Goal: Transaction & Acquisition: Purchase product/service

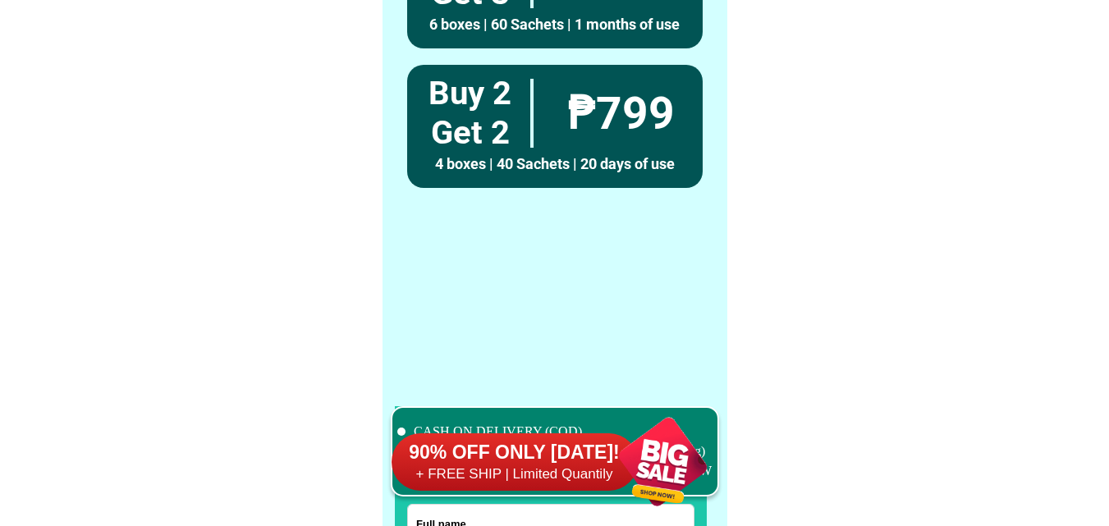
scroll to position [12762, 0]
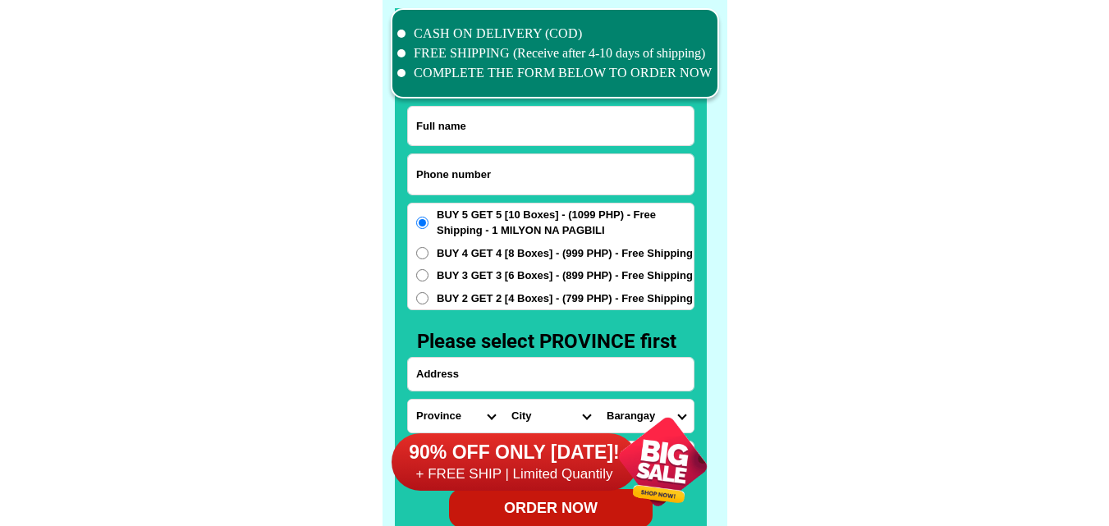
click at [463, 184] on input "Input phone_number" at bounding box center [551, 174] width 286 height 40
paste input "0917 869 4249"
click at [444, 175] on input "0917 869 4249" at bounding box center [551, 174] width 286 height 40
click at [461, 177] on input "0917869 4249" at bounding box center [551, 174] width 286 height 40
type input "09178694249"
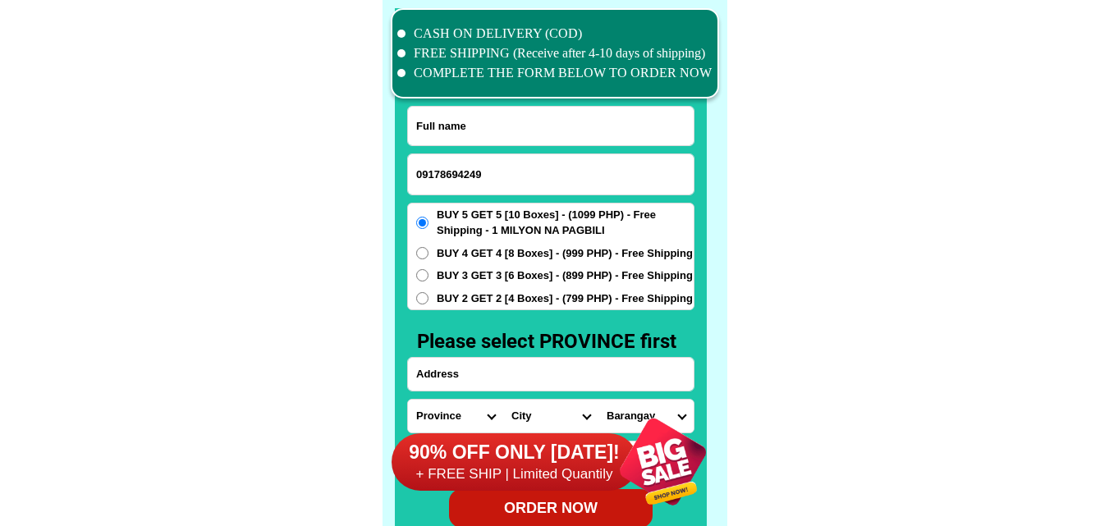
click at [469, 119] on input "Input full_name" at bounding box center [551, 126] width 286 height 39
paste input "[PERSON_NAME]"
type input "[PERSON_NAME]"
paste input "172 Labo [GEOGRAPHIC_DATA] la [GEOGRAPHIC_DATA] near A [PERSON_NAME] combo bona…"
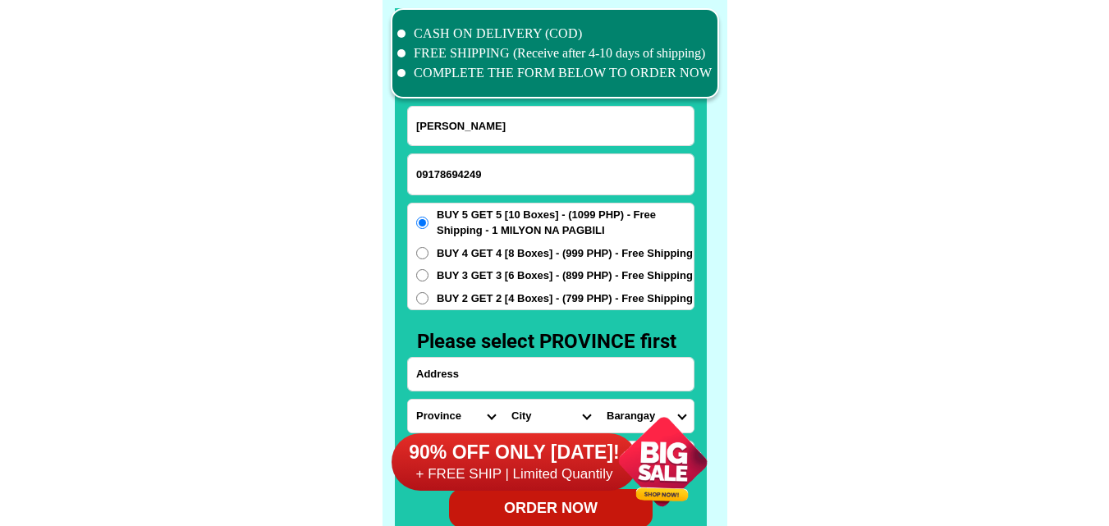
click at [452, 364] on input "Input address" at bounding box center [551, 374] width 286 height 33
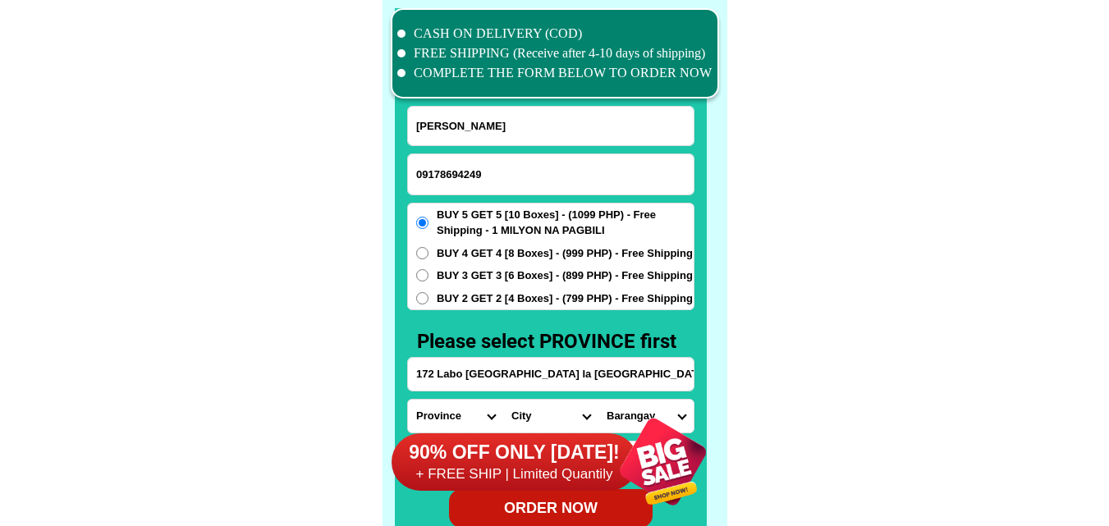
scroll to position [0, 329]
type input "172 Labo [GEOGRAPHIC_DATA] la [GEOGRAPHIC_DATA] near A [PERSON_NAME] combo bona…"
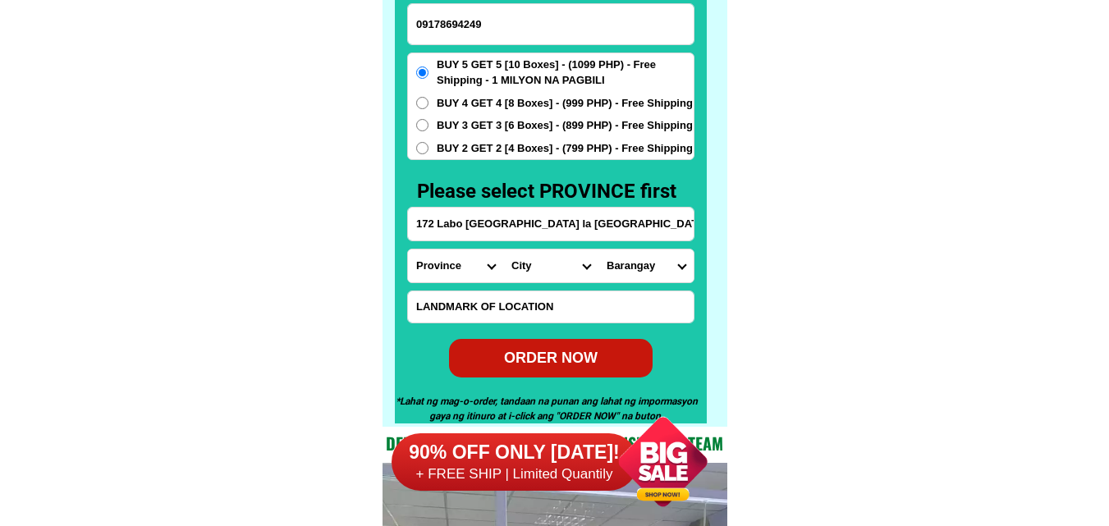
scroll to position [12926, 0]
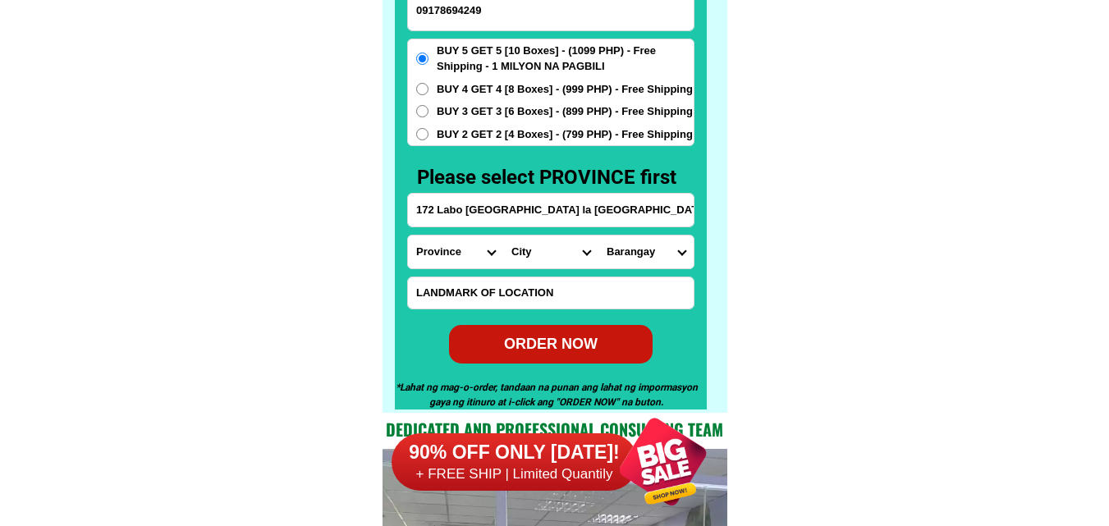
click at [464, 238] on select "Province [GEOGRAPHIC_DATA] [GEOGRAPHIC_DATA][PERSON_NAME][GEOGRAPHIC_DATA][GEOG…" at bounding box center [455, 252] width 95 height 33
select select "63_219"
click at [408, 236] on select "Province [GEOGRAPHIC_DATA] [GEOGRAPHIC_DATA][PERSON_NAME][GEOGRAPHIC_DATA][GEOG…" at bounding box center [455, 252] width 95 height 33
click at [531, 244] on select "City [GEOGRAPHIC_DATA] [GEOGRAPHIC_DATA] [GEOGRAPHIC_DATA] [GEOGRAPHIC_DATA]-ci…" at bounding box center [550, 252] width 95 height 33
select select "63_2194070"
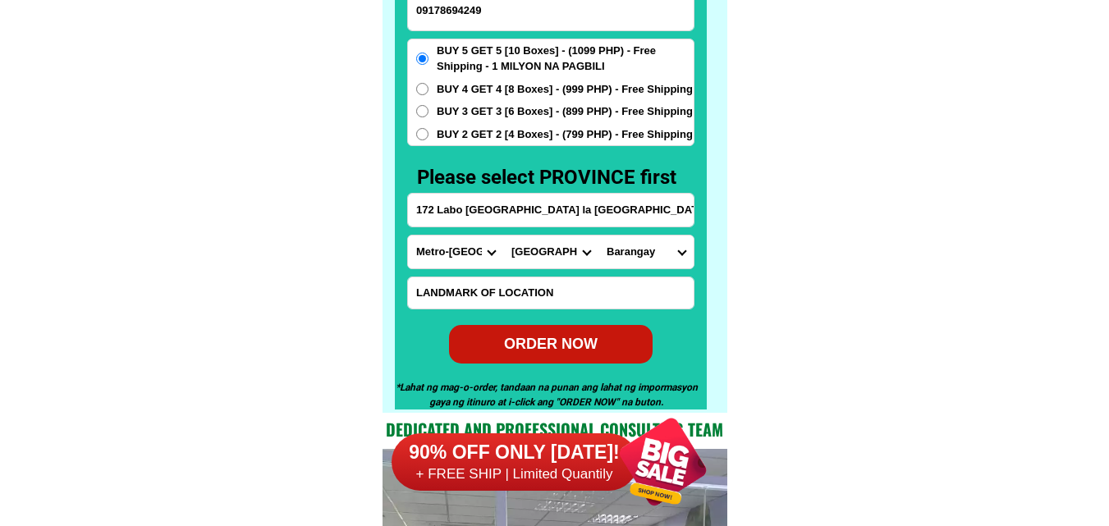
click at [503, 236] on select "City [GEOGRAPHIC_DATA] [GEOGRAPHIC_DATA] [GEOGRAPHIC_DATA] [GEOGRAPHIC_DATA]-ci…" at bounding box center [550, 252] width 95 height 33
click at [653, 258] on select "Barangay [PERSON_NAME] [PERSON_NAME] Bagbag Bago bantay Bagong lipunan ng crame…" at bounding box center [645, 252] width 95 height 33
select select "63_21940704010"
click at [598, 236] on select "Barangay [PERSON_NAME] [PERSON_NAME] Bagbag Bago bantay Bagong lipunan ng crame…" at bounding box center [645, 252] width 95 height 33
click at [596, 345] on div "ORDER NOW" at bounding box center [551, 344] width 204 height 22
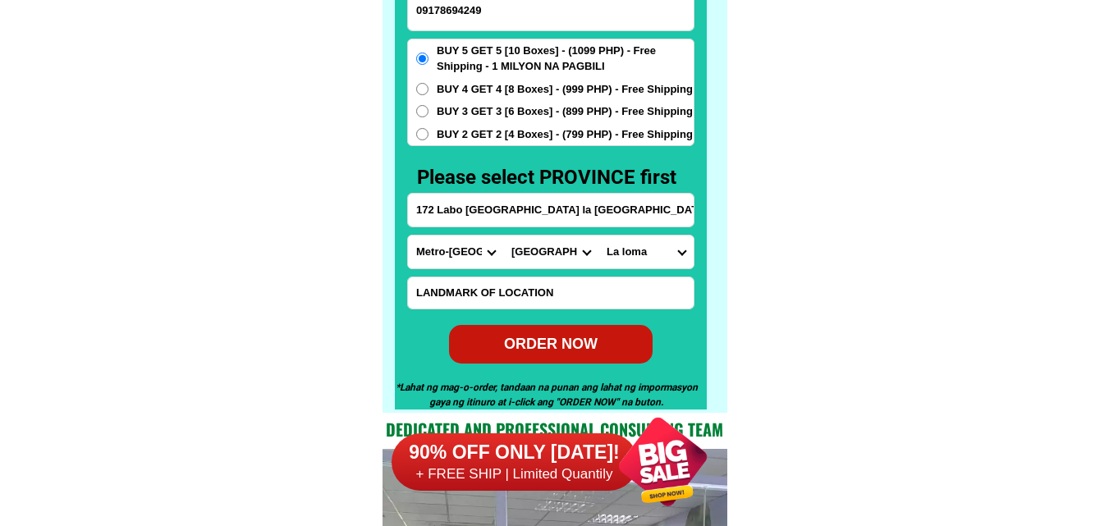
type input "09178694249"
radio input "true"
click at [504, 21] on input "Input phone_number" at bounding box center [551, 10] width 286 height 40
paste input "0997 275 5502"
click at [465, 7] on input "0997 275 5502" at bounding box center [551, 10] width 286 height 40
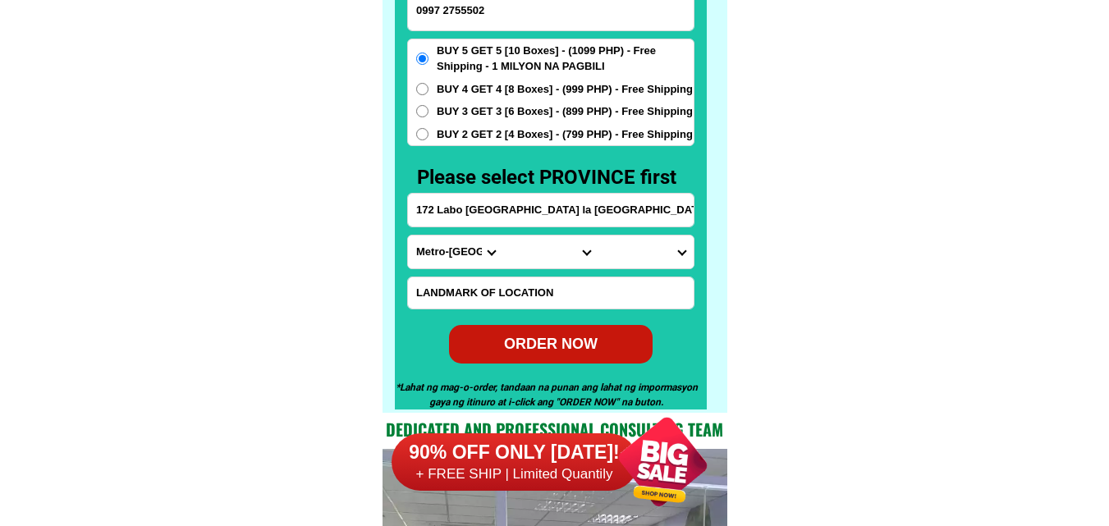
click at [443, 14] on input "0997 2755502" at bounding box center [551, 10] width 286 height 40
type input "09972755502"
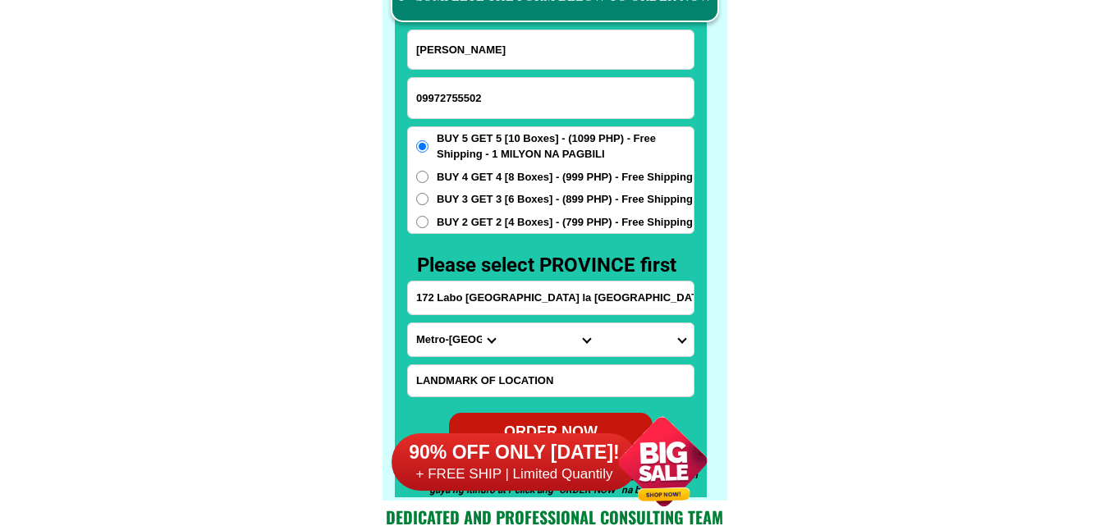
scroll to position [12844, 0]
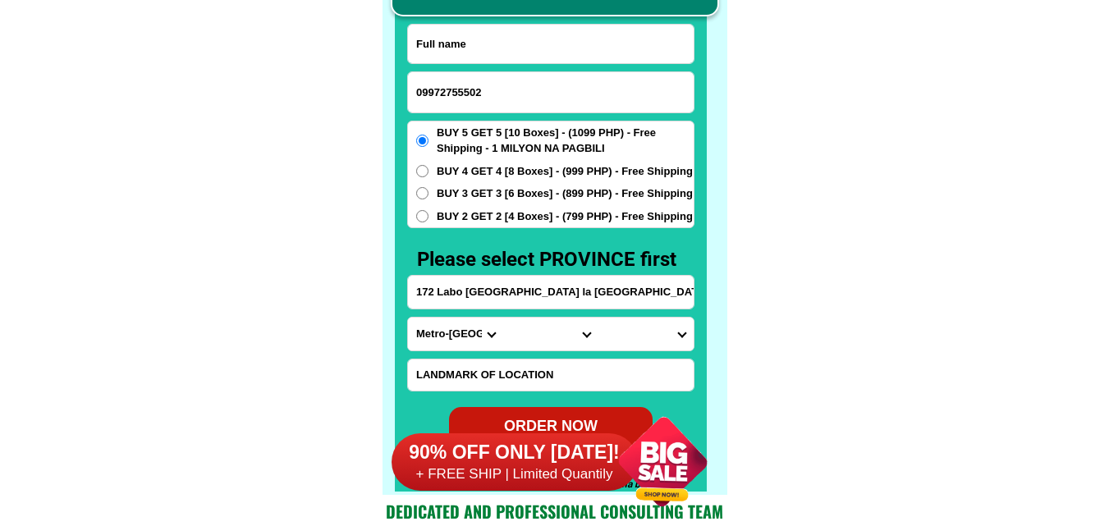
click at [505, 31] on input "Input full_name" at bounding box center [551, 44] width 286 height 39
paste input "[PERSON_NAME]"
type input "[PERSON_NAME]"
paste input ".stio. [GEOGRAPHIC_DATA] , bgy. [GEOGRAPHIC_DATA] , [GEOGRAPHIC_DATA] , [GEOGRA…"
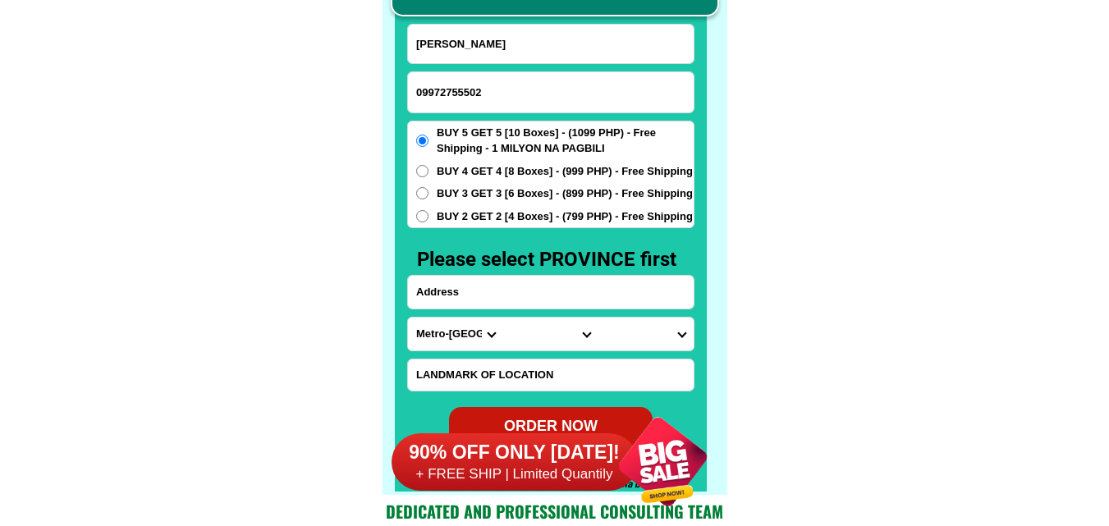
click at [519, 288] on input "Input address" at bounding box center [551, 292] width 286 height 33
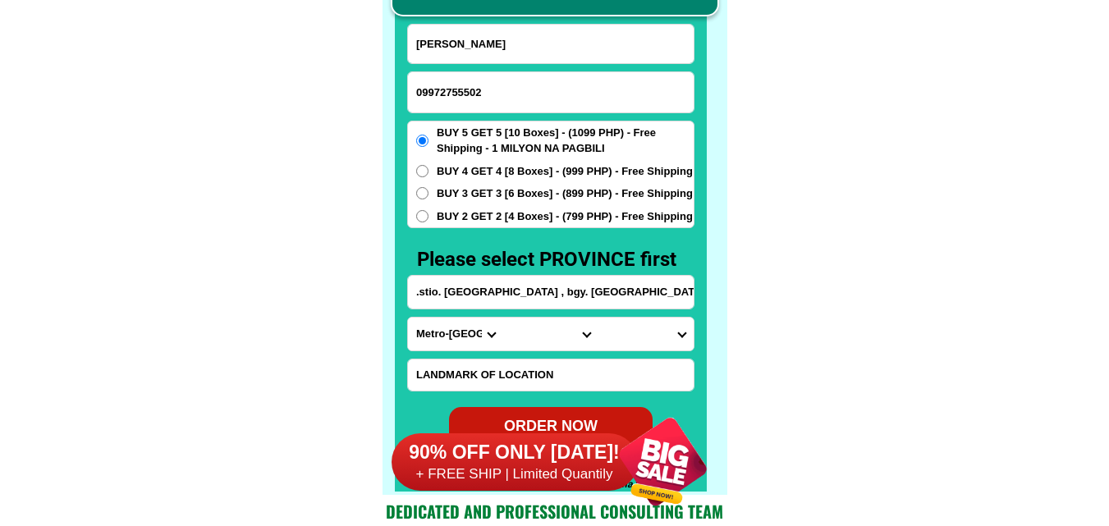
scroll to position [0, 176]
type input ".stio. [GEOGRAPHIC_DATA] , bgy. [GEOGRAPHIC_DATA] , [GEOGRAPHIC_DATA] , [GEOGRA…"
click at [429, 337] on select "Province [GEOGRAPHIC_DATA] [GEOGRAPHIC_DATA][PERSON_NAME][GEOGRAPHIC_DATA][GEOG…" at bounding box center [455, 334] width 95 height 33
select select "63_811"
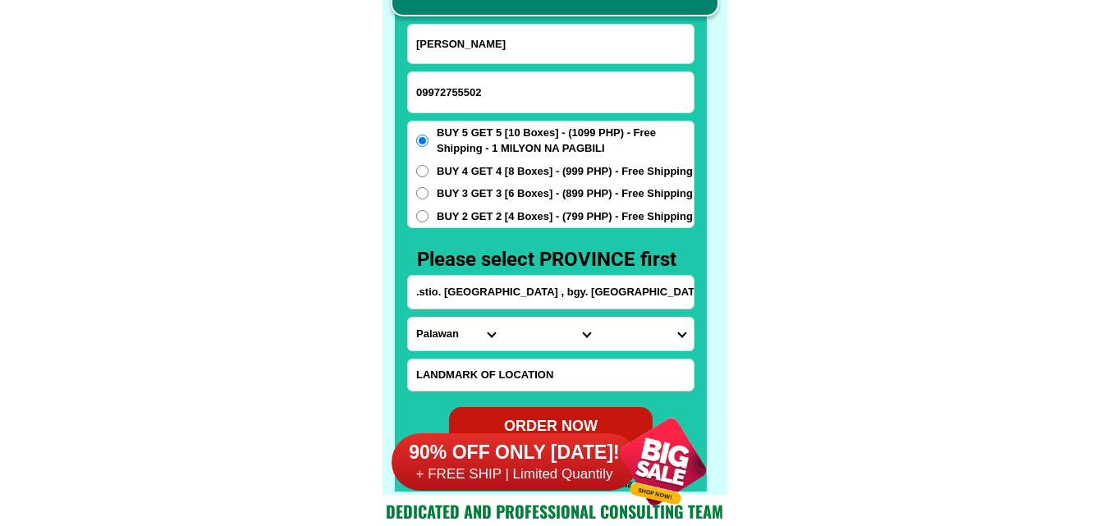
click at [408, 318] on select "Province [GEOGRAPHIC_DATA] [GEOGRAPHIC_DATA][PERSON_NAME][GEOGRAPHIC_DATA][GEOG…" at bounding box center [455, 334] width 95 height 33
click at [530, 328] on select "City Aborlan [PERSON_NAME] Brookes-point [GEOGRAPHIC_DATA][PERSON_NAME][GEOGRAP…" at bounding box center [550, 334] width 95 height 33
select select "63_8119950"
click at [503, 318] on select "City Aborlan [PERSON_NAME] Brookes-point [GEOGRAPHIC_DATA][PERSON_NAME][GEOGRAP…" at bounding box center [550, 334] width 95 height 33
click at [654, 342] on select "Barangay Bono-bono [PERSON_NAME] Igang-igang Inogbong Iwahig [GEOGRAPHIC_DATA] …" at bounding box center [645, 334] width 95 height 33
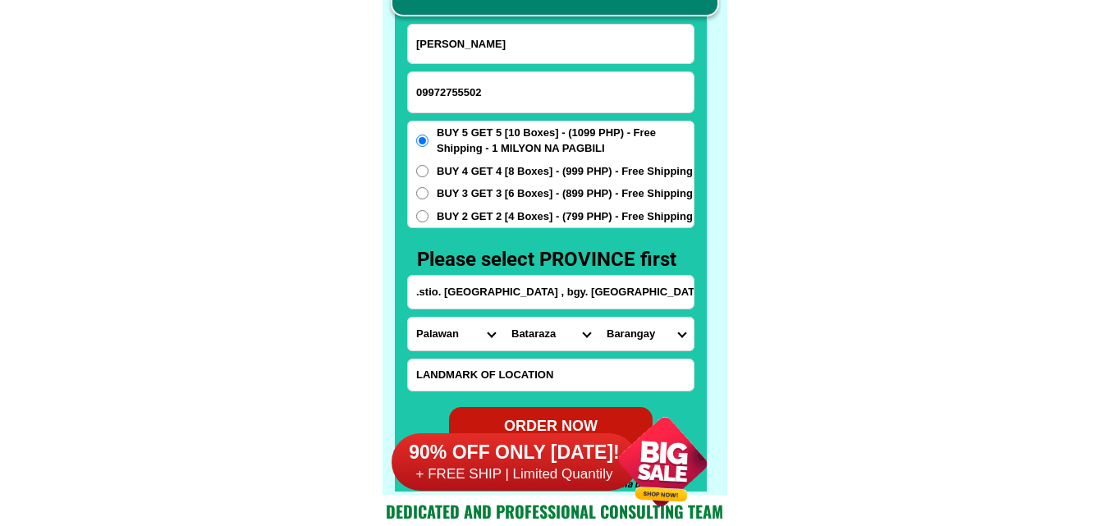
select select "63_81199506376"
click at [598, 318] on select "Barangay Bono-bono [PERSON_NAME] Igang-igang Inogbong Iwahig [GEOGRAPHIC_DATA] …" at bounding box center [645, 334] width 95 height 33
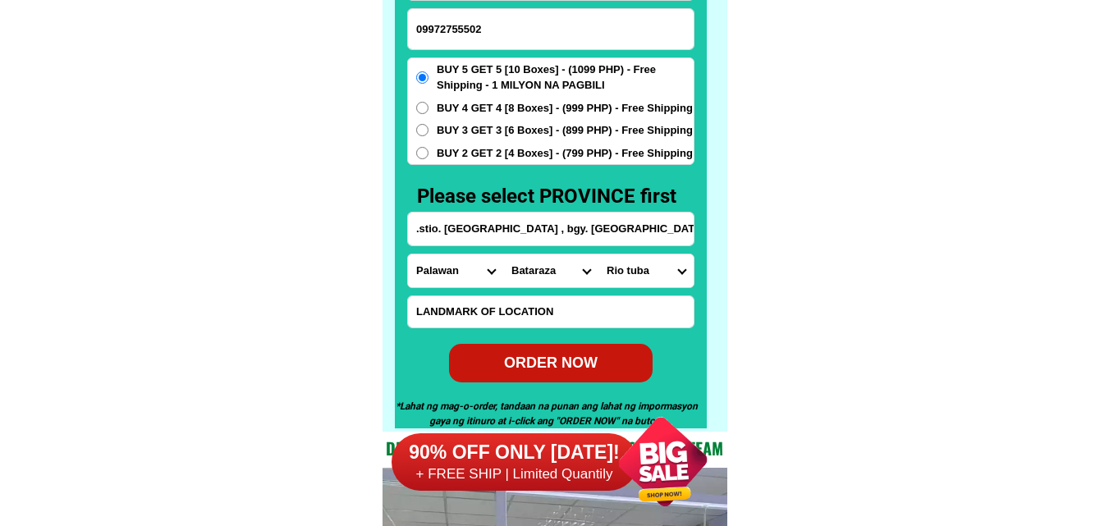
scroll to position [12926, 0]
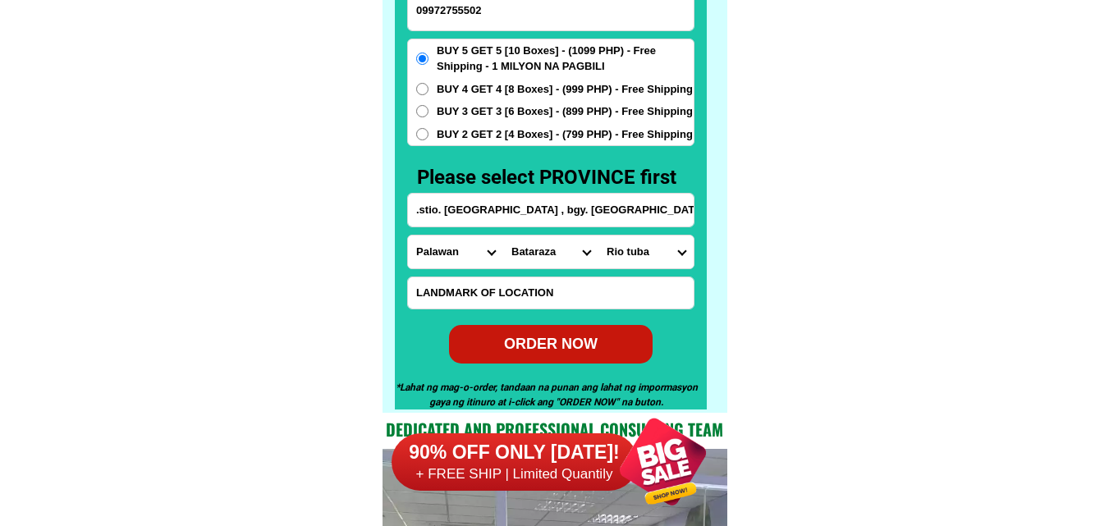
click at [568, 344] on div "ORDER NOW" at bounding box center [551, 344] width 204 height 22
type input "[PERSON_NAME]"
radio input "true"
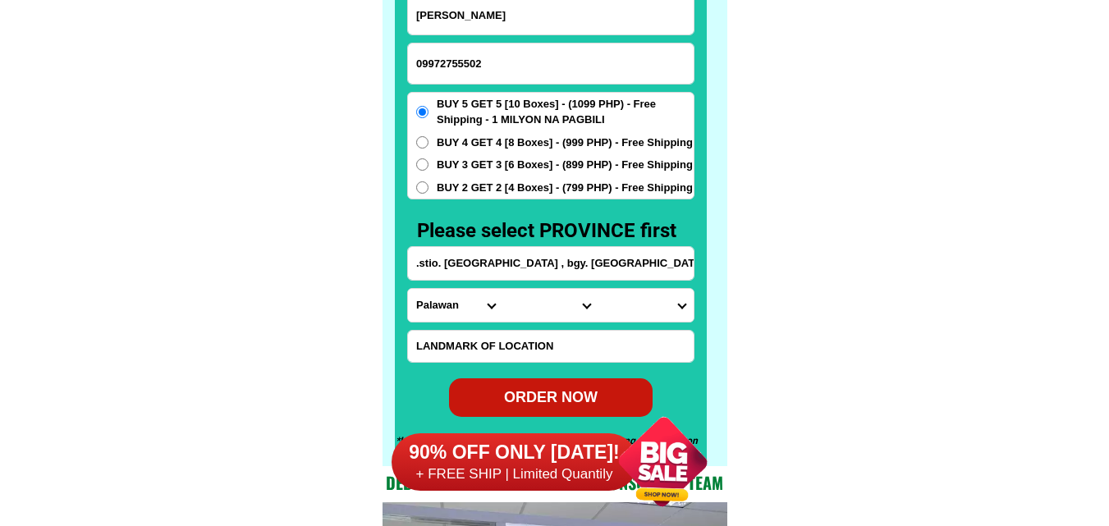
scroll to position [12844, 0]
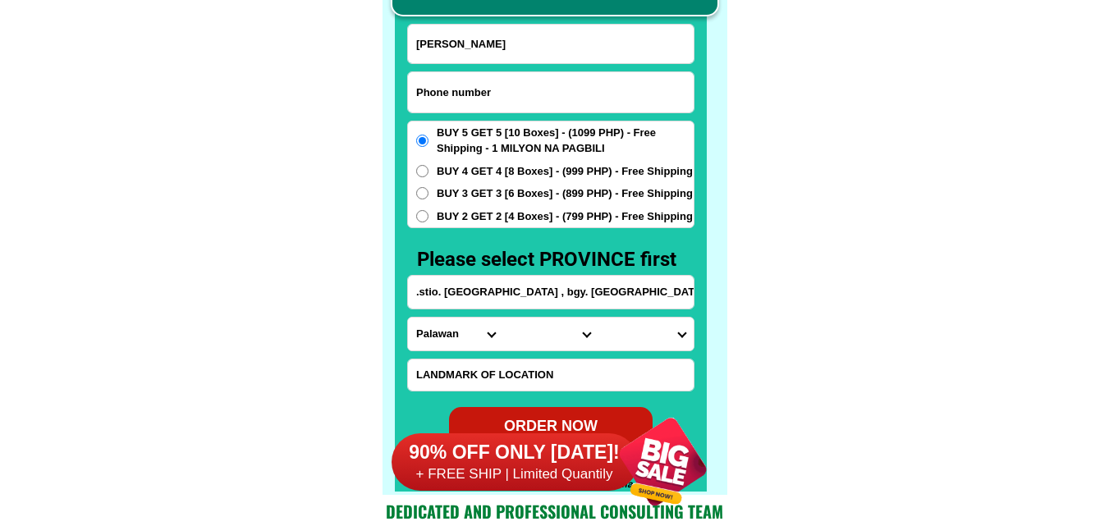
drag, startPoint x: 477, startPoint y: 85, endPoint x: 334, endPoint y: 6, distance: 163.1
click at [477, 85] on input "Input phone_number" at bounding box center [551, 92] width 286 height 40
paste input "09813758400"
type input "09813758400"
drag, startPoint x: 531, startPoint y: 49, endPoint x: 514, endPoint y: 48, distance: 17.3
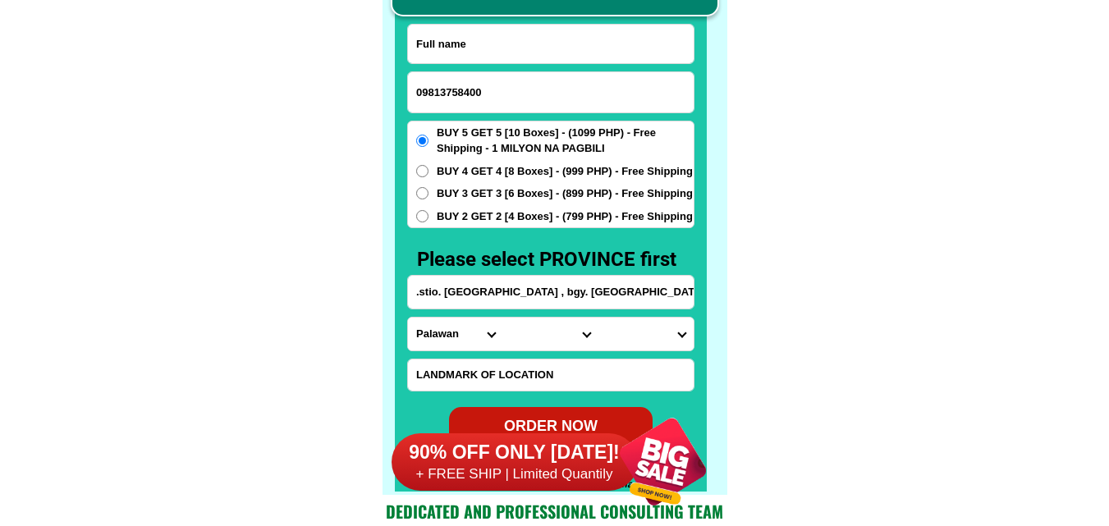
click at [531, 49] on input "Input full_name" at bounding box center [551, 44] width 286 height 39
paste input "[PERSON_NAME]"
type input "[PERSON_NAME]"
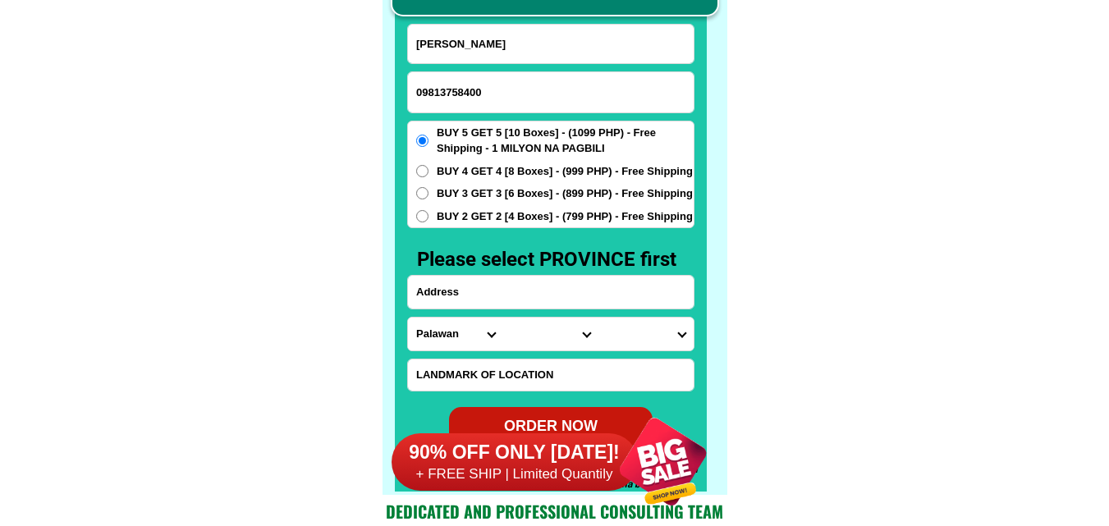
paste input "Address phIBlk6 [STREET_ADDRESS][PERSON_NAME][PERSON_NAME]"
click at [479, 291] on input "Input address" at bounding box center [551, 292] width 286 height 33
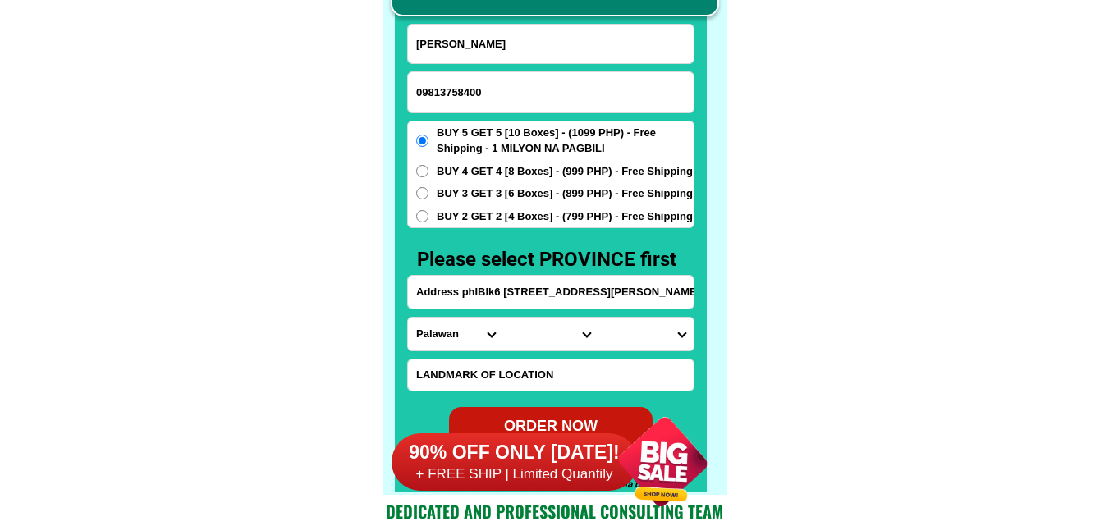
scroll to position [0, 109]
type input "Address phIBlk6 [STREET_ADDRESS][PERSON_NAME][PERSON_NAME]"
click at [438, 336] on select "Province [GEOGRAPHIC_DATA] [GEOGRAPHIC_DATA][PERSON_NAME][GEOGRAPHIC_DATA][GEOG…" at bounding box center [455, 334] width 95 height 33
select select "63_904"
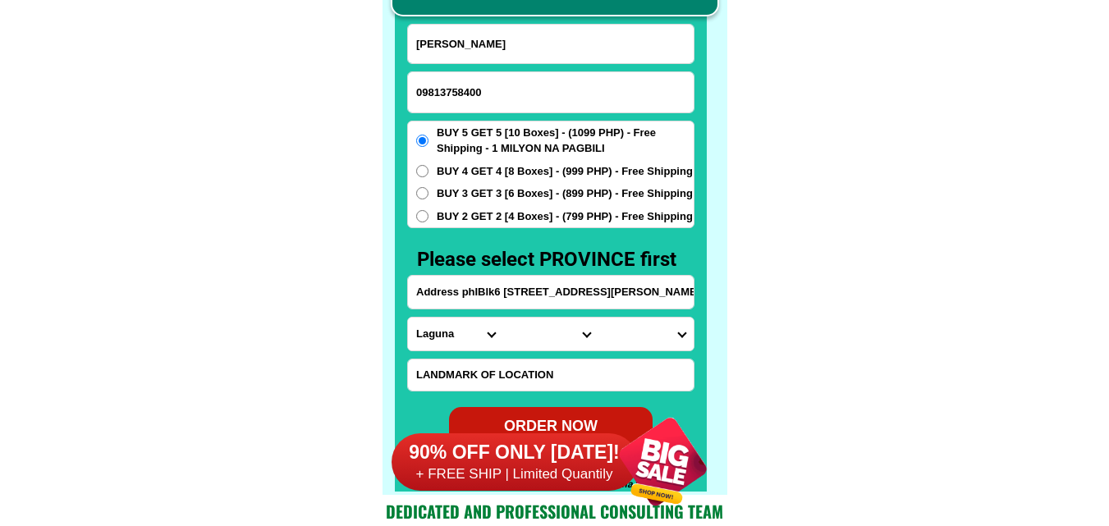
click at [408, 318] on select "Province [GEOGRAPHIC_DATA] [GEOGRAPHIC_DATA][PERSON_NAME][GEOGRAPHIC_DATA][GEOG…" at bounding box center [455, 334] width 95 height 33
click at [613, 296] on input "Address phIBlk6 [STREET_ADDRESS][PERSON_NAME][PERSON_NAME]" at bounding box center [551, 292] width 286 height 33
click at [573, 323] on select "City [GEOGRAPHIC_DATA] [GEOGRAPHIC_DATA]-city [GEOGRAPHIC_DATA] [GEOGRAPHIC_DAT…" at bounding box center [550, 334] width 95 height 33
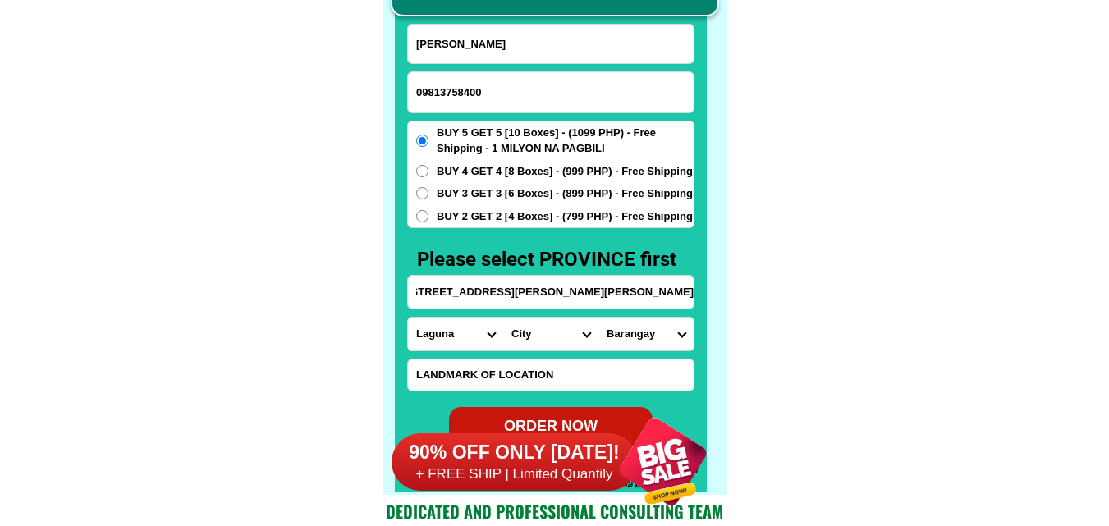
scroll to position [0, 0]
select select "63_9047485"
click at [503, 318] on select "City [GEOGRAPHIC_DATA] [GEOGRAPHIC_DATA]-city [GEOGRAPHIC_DATA] [GEOGRAPHIC_DAT…" at bounding box center [550, 334] width 95 height 33
click at [663, 296] on input "Address phIBlk6 [STREET_ADDRESS][PERSON_NAME][PERSON_NAME]" at bounding box center [551, 292] width 286 height 33
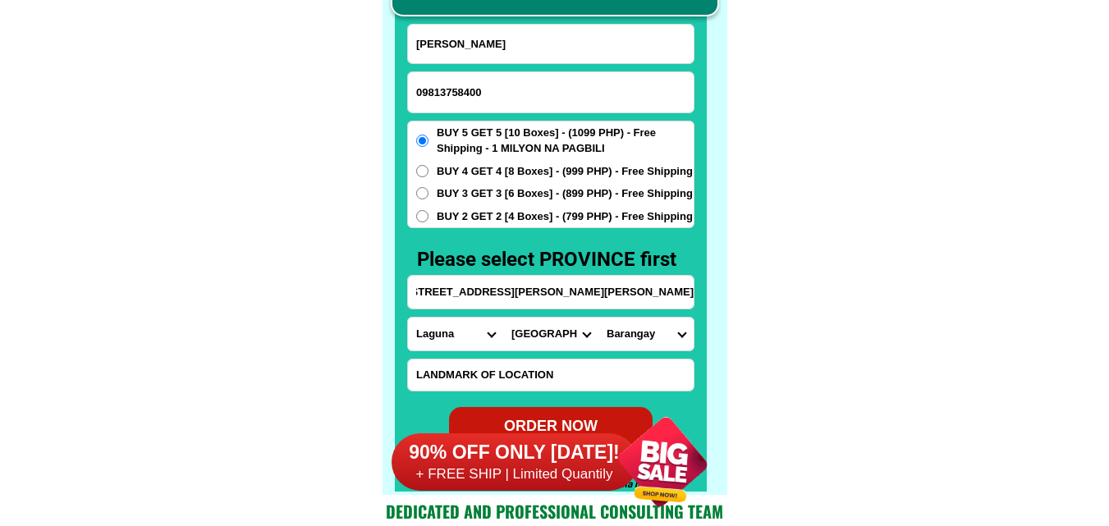
click at [650, 330] on select "Barangay Aplaya Balibago Caingin Dila [PERSON_NAME] (pob.) [MEDICAL_DATA] Macab…" at bounding box center [645, 334] width 95 height 33
select select "63_90474854663"
click at [598, 318] on select "Barangay Aplaya Balibago Caingin Dila [PERSON_NAME] (pob.) [MEDICAL_DATA] Macab…" at bounding box center [645, 334] width 95 height 33
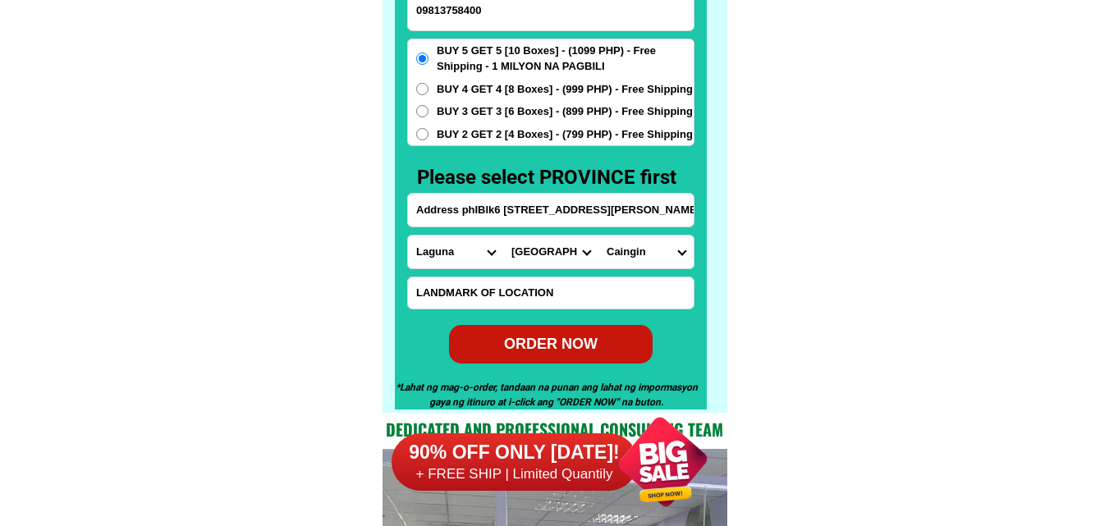
click at [565, 335] on div "ORDER NOW" at bounding box center [551, 344] width 204 height 22
type input "Address phIBlk6 [STREET_ADDRESS][PERSON_NAME][PERSON_NAME]"
radio input "true"
